Goal: Task Accomplishment & Management: Use online tool/utility

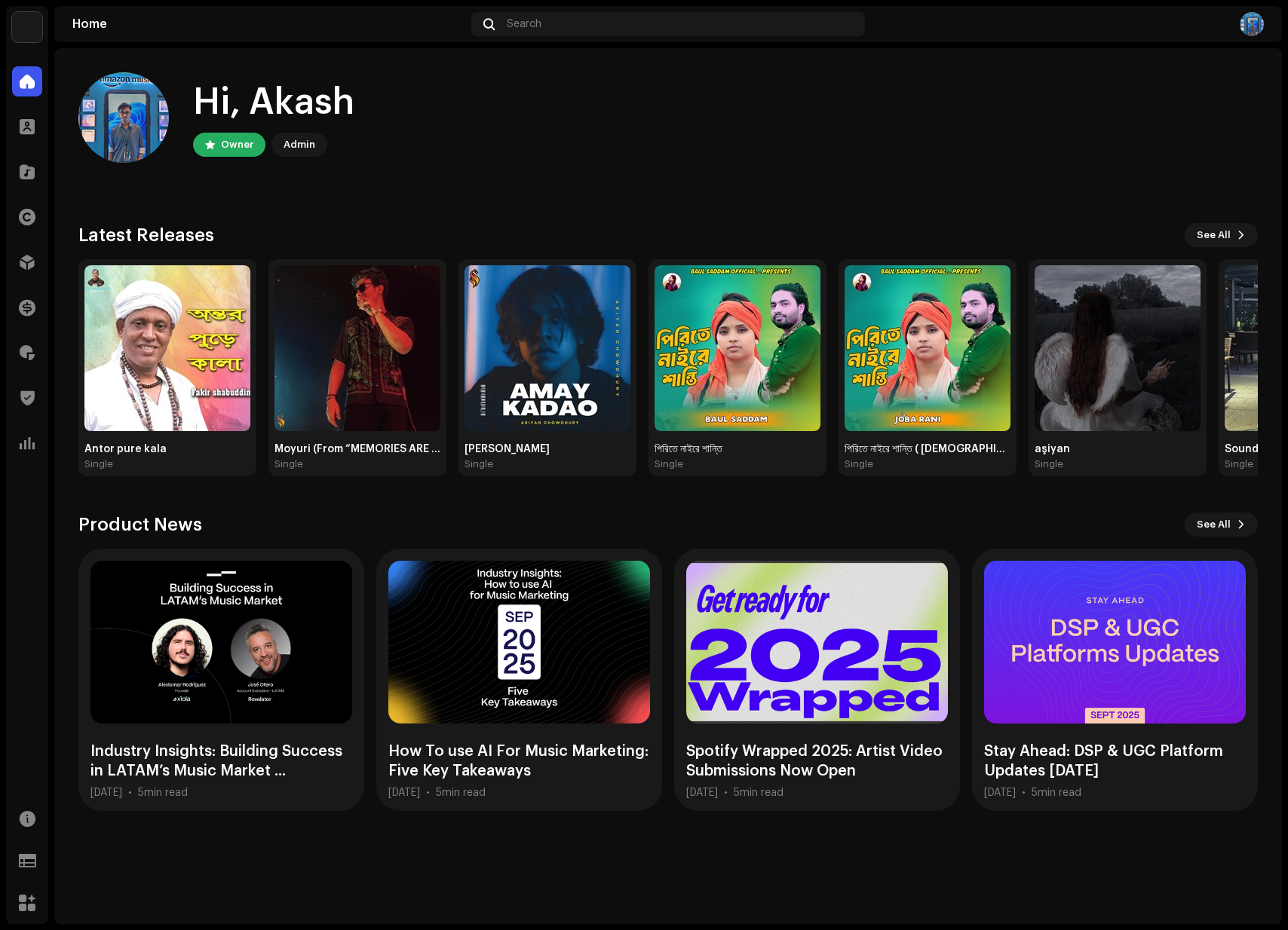
click at [643, 159] on div "Hi, [PERSON_NAME] Owner Admin" at bounding box center [668, 117] width 1180 height 90
click at [32, 410] on div at bounding box center [28, 398] width 30 height 30
click at [25, 353] on span at bounding box center [28, 353] width 15 height 12
click at [26, 353] on span at bounding box center [28, 353] width 15 height 12
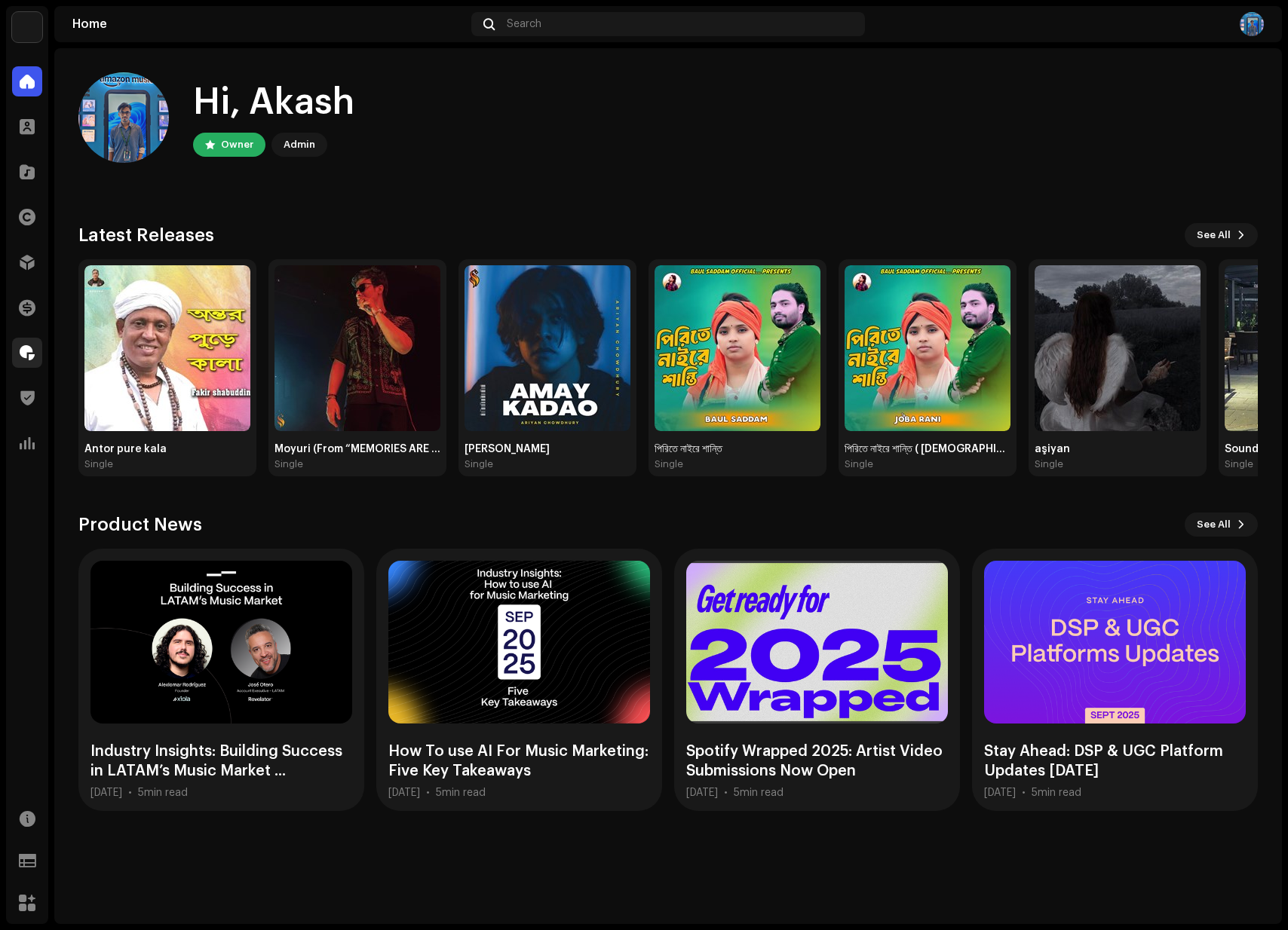
click at [26, 353] on span at bounding box center [28, 353] width 15 height 12
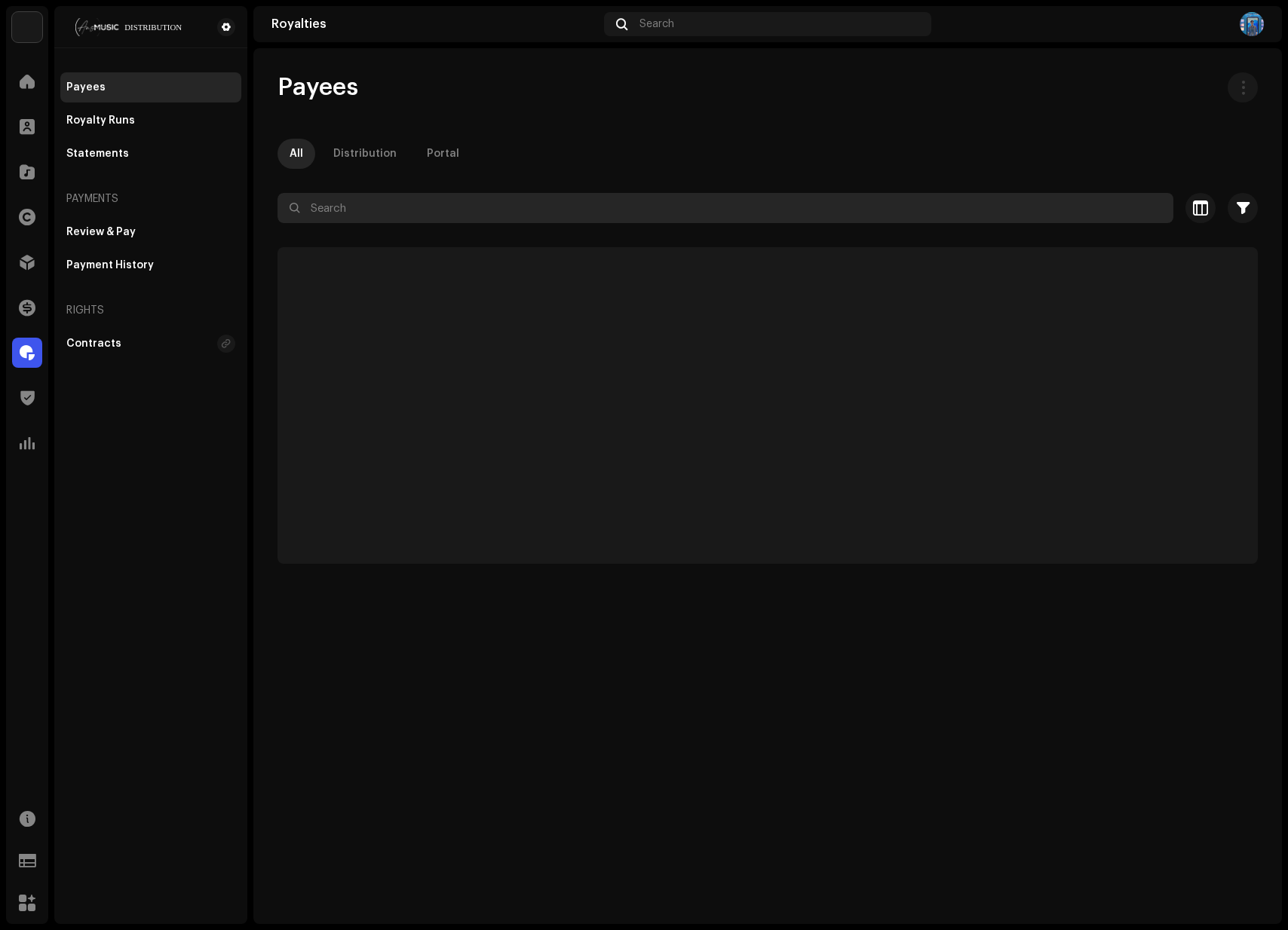
click at [482, 198] on input "text" at bounding box center [726, 208] width 896 height 30
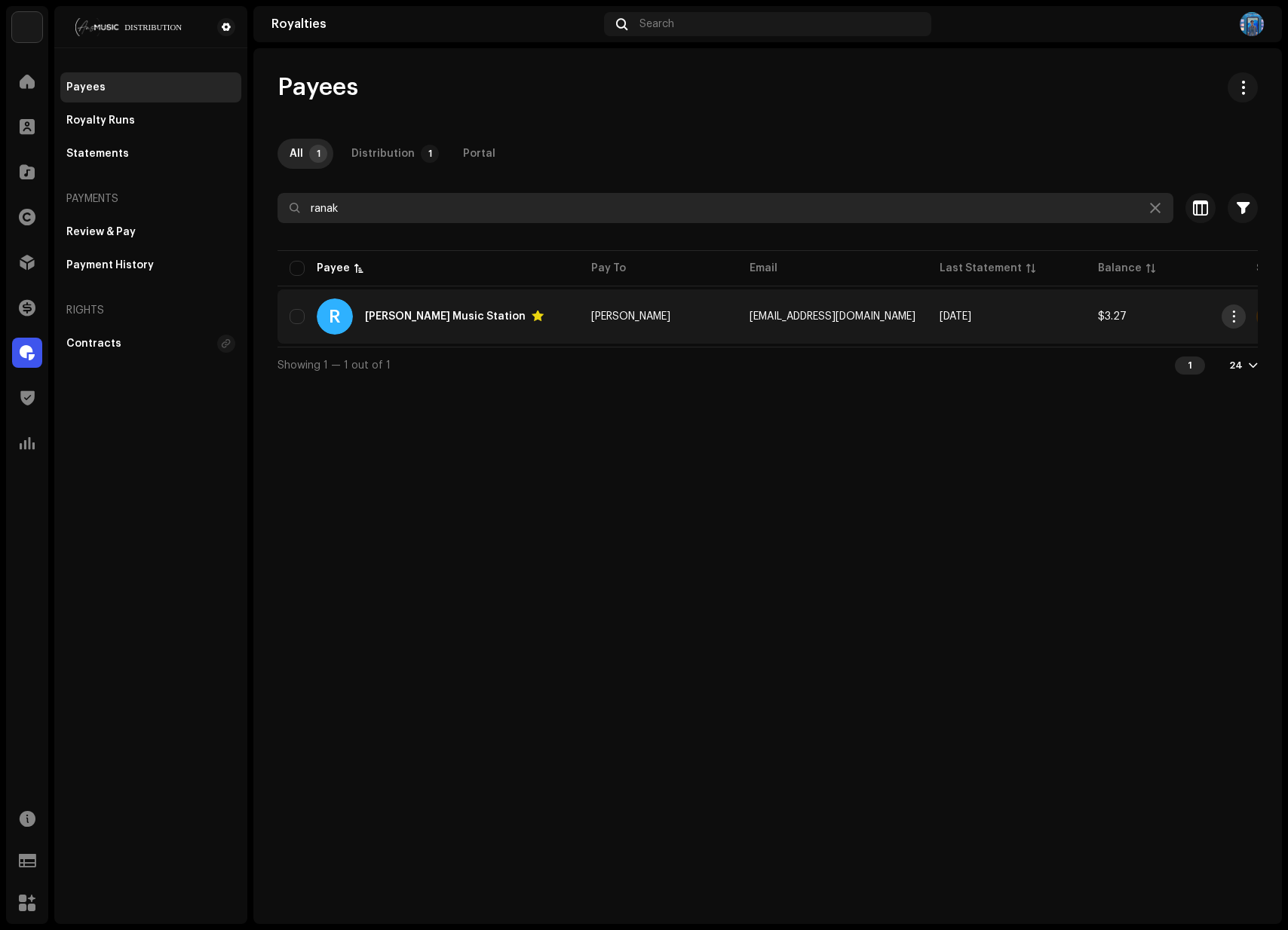
type input "ranak"
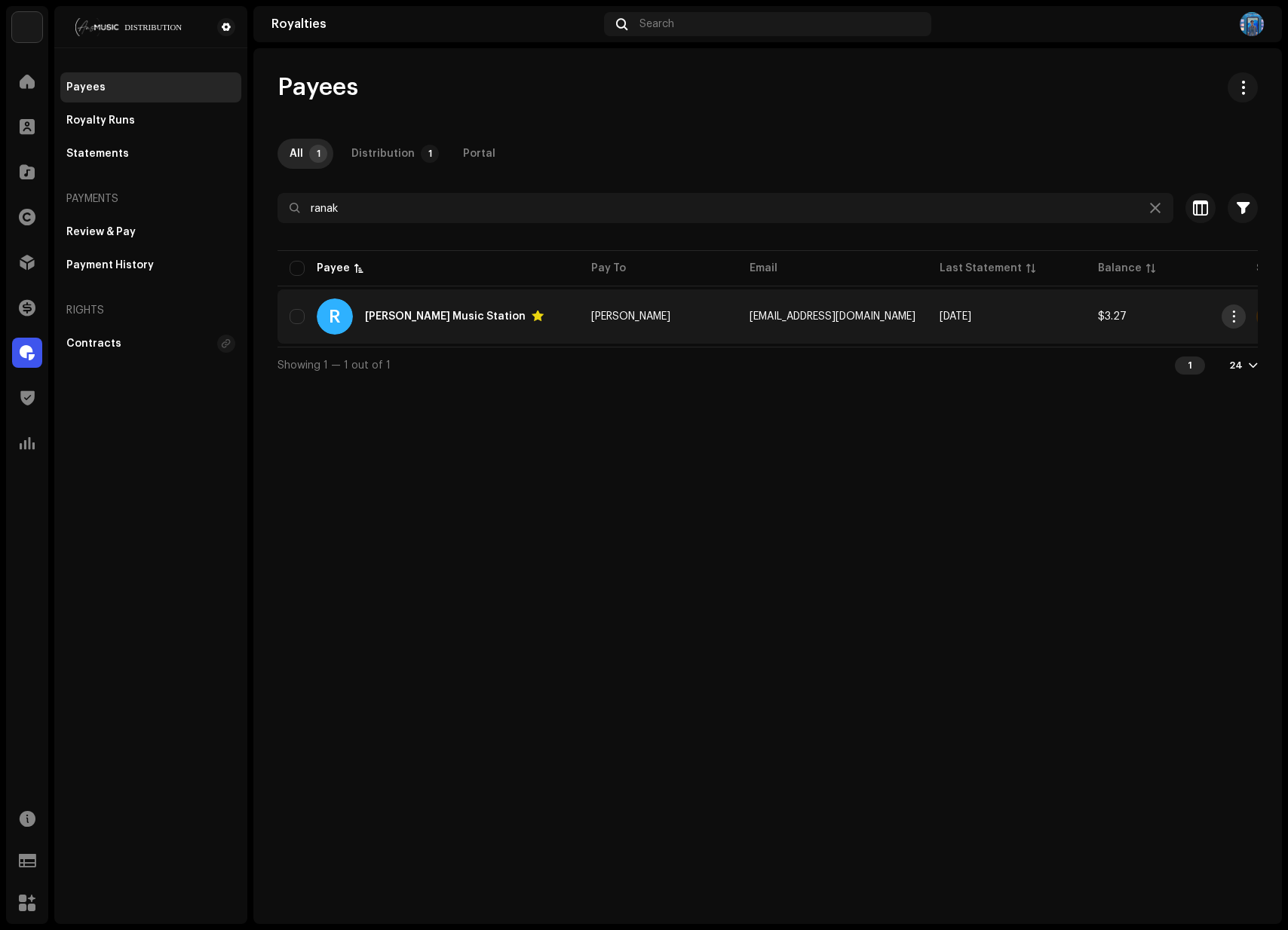
click at [1234, 319] on span "button" at bounding box center [1235, 317] width 11 height 12
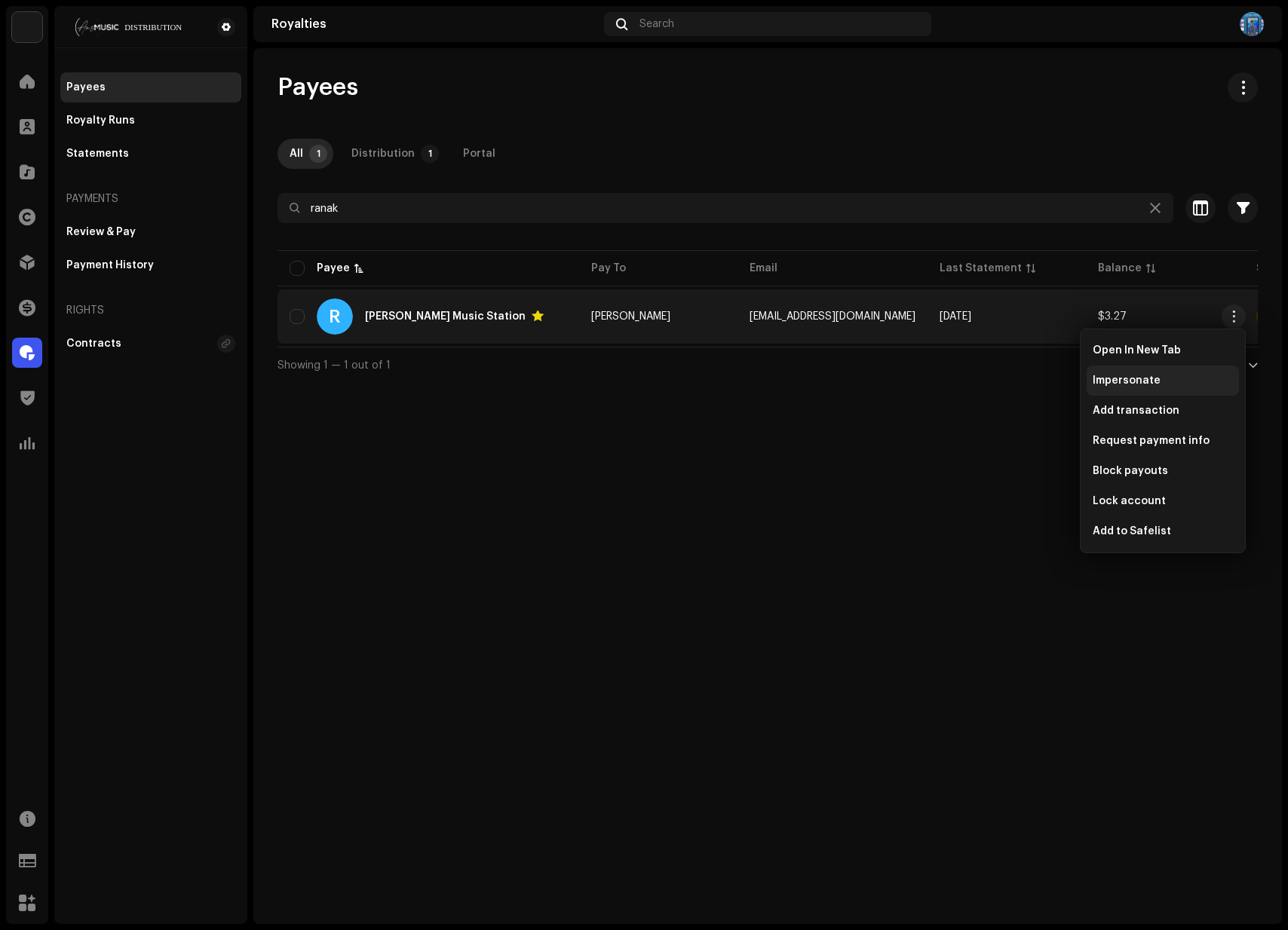
click at [1145, 378] on span "Impersonate" at bounding box center [1126, 380] width 68 height 12
